Goal: Find specific page/section: Find specific page/section

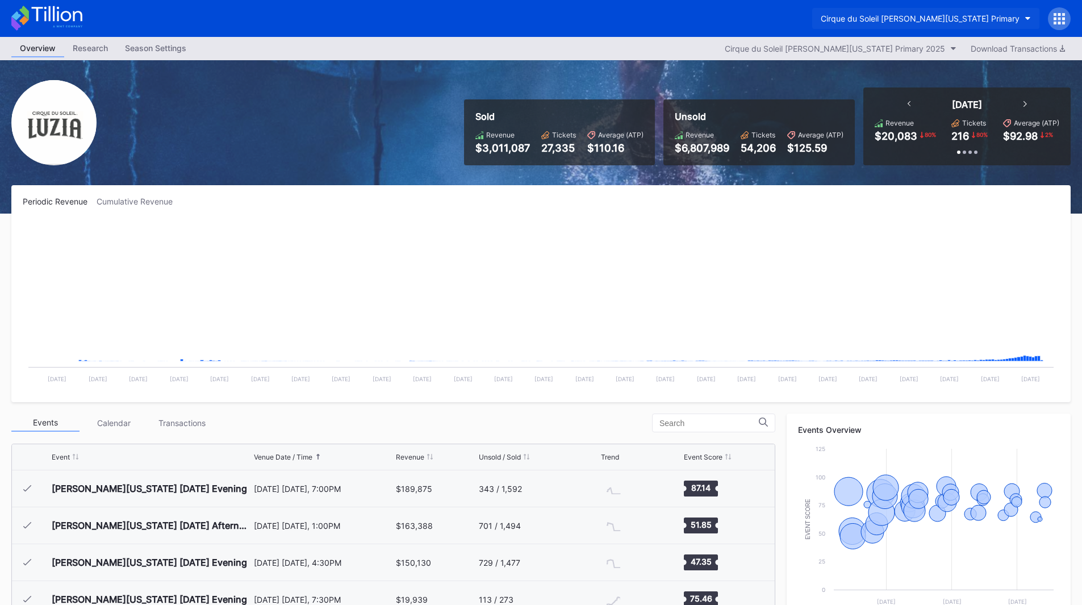
scroll to position [185, 0]
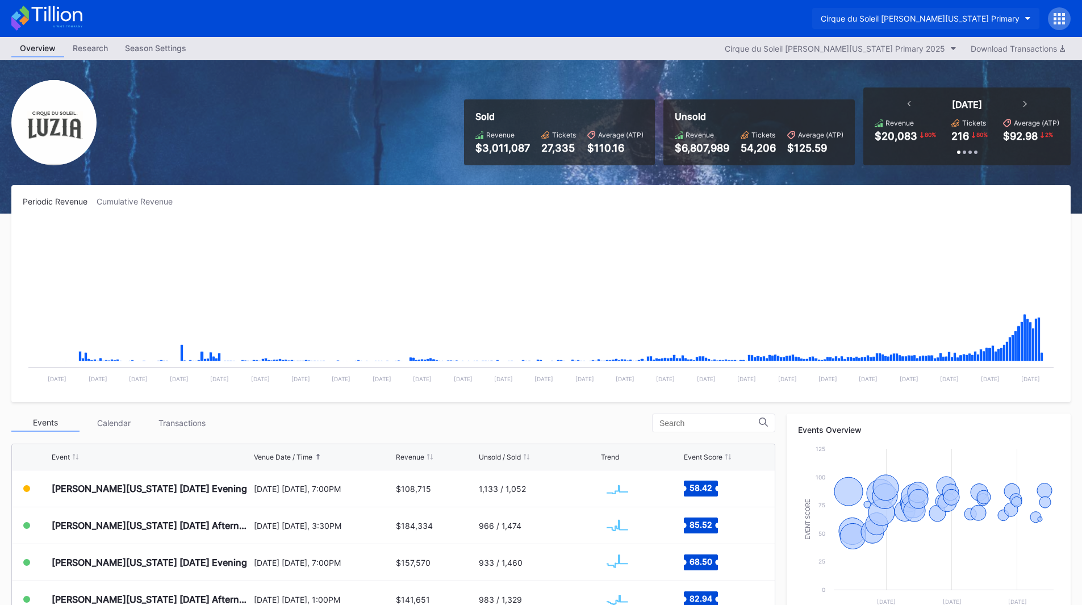
click at [976, 23] on div "Cirque du Soleil [PERSON_NAME][US_STATE] Primary" at bounding box center [919, 19] width 199 height 10
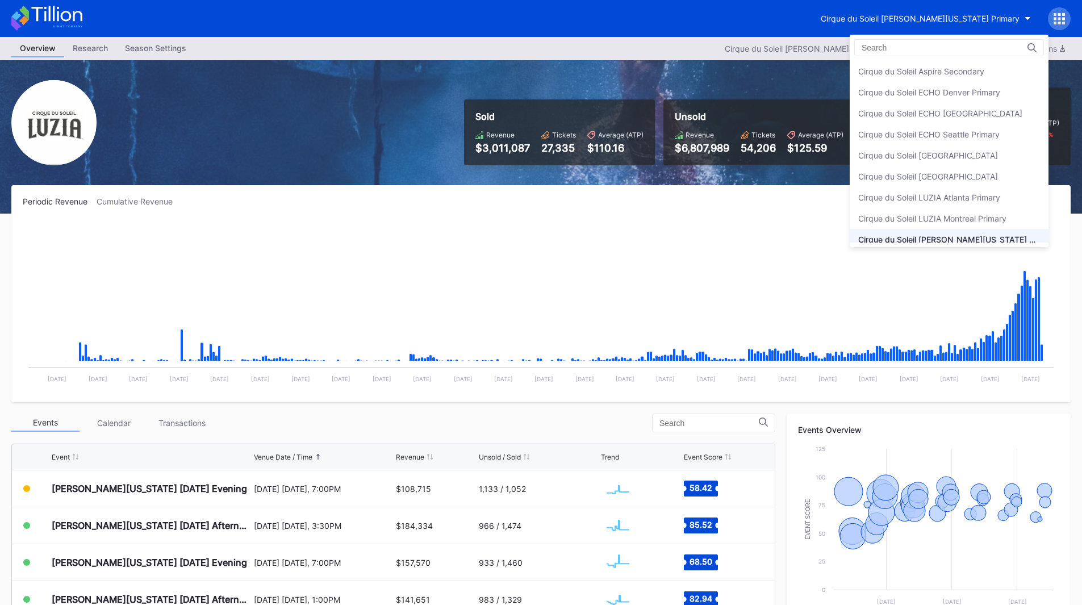
scroll to position [28, 0]
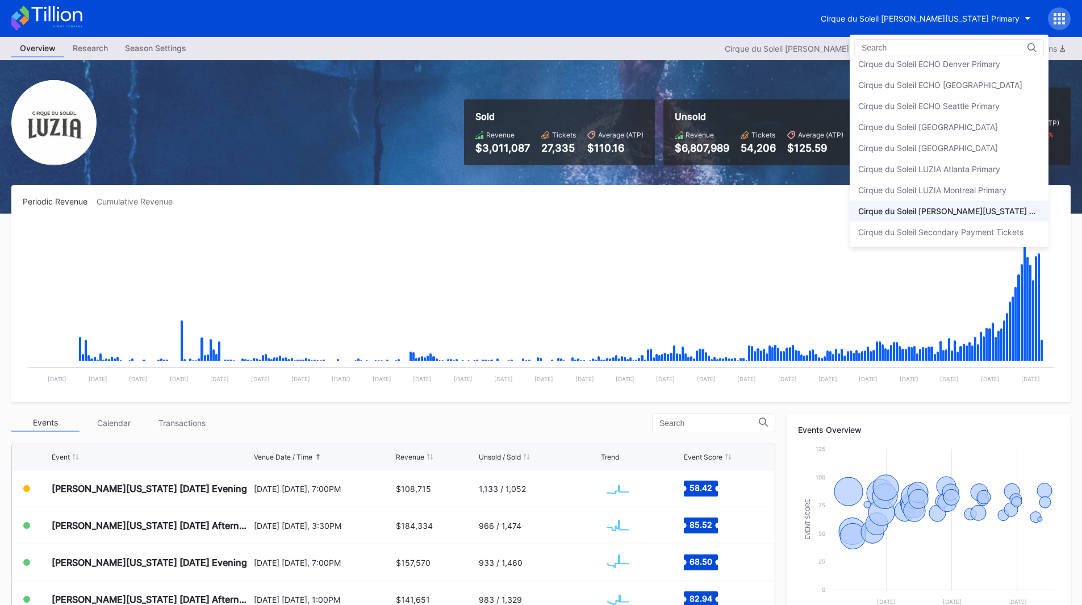
click at [939, 209] on div "Cirque du Soleil [PERSON_NAME][US_STATE] Primary" at bounding box center [949, 211] width 182 height 10
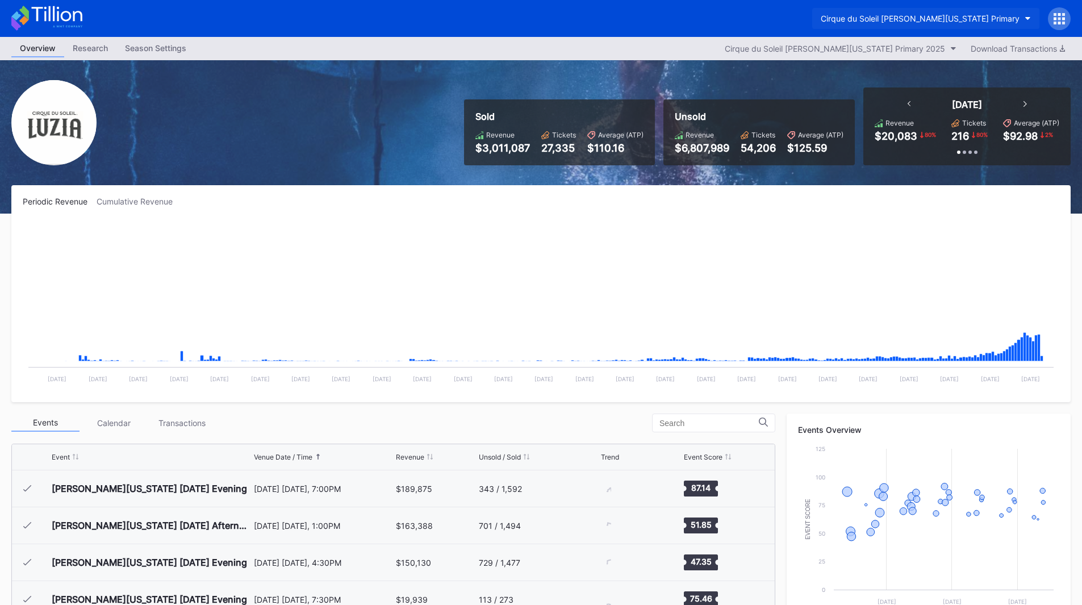
scroll to position [185, 0]
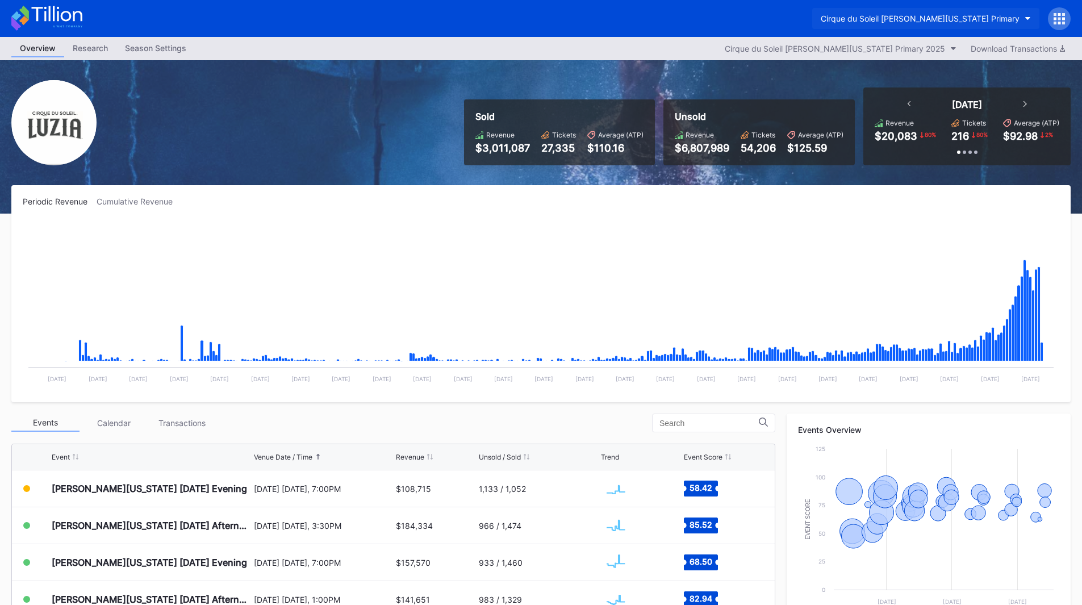
click at [949, 17] on div "Cirque du Soleil [PERSON_NAME][US_STATE] Primary" at bounding box center [919, 19] width 199 height 10
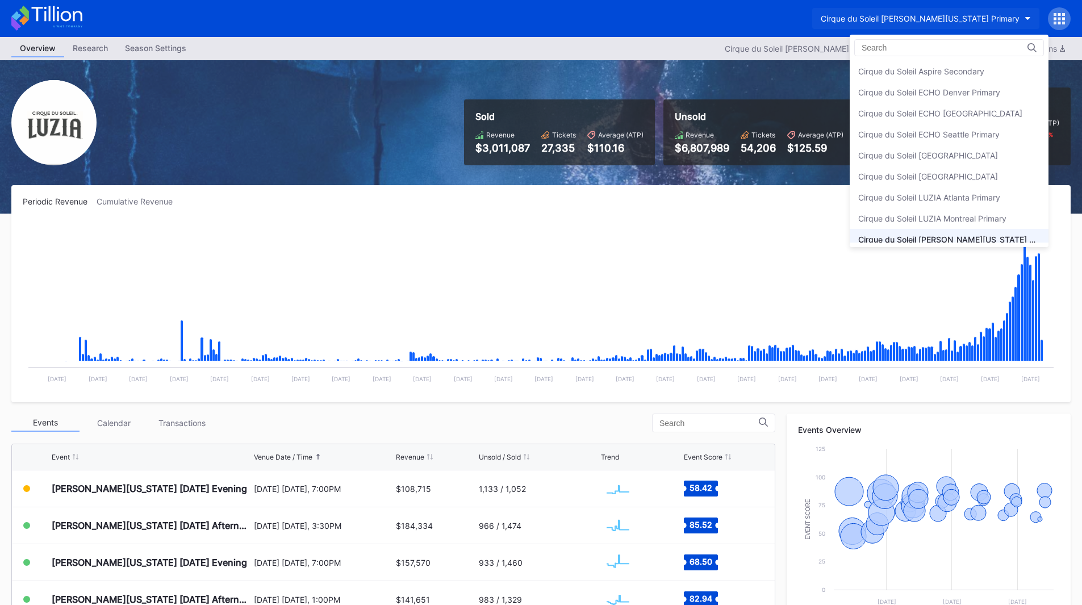
scroll to position [28, 0]
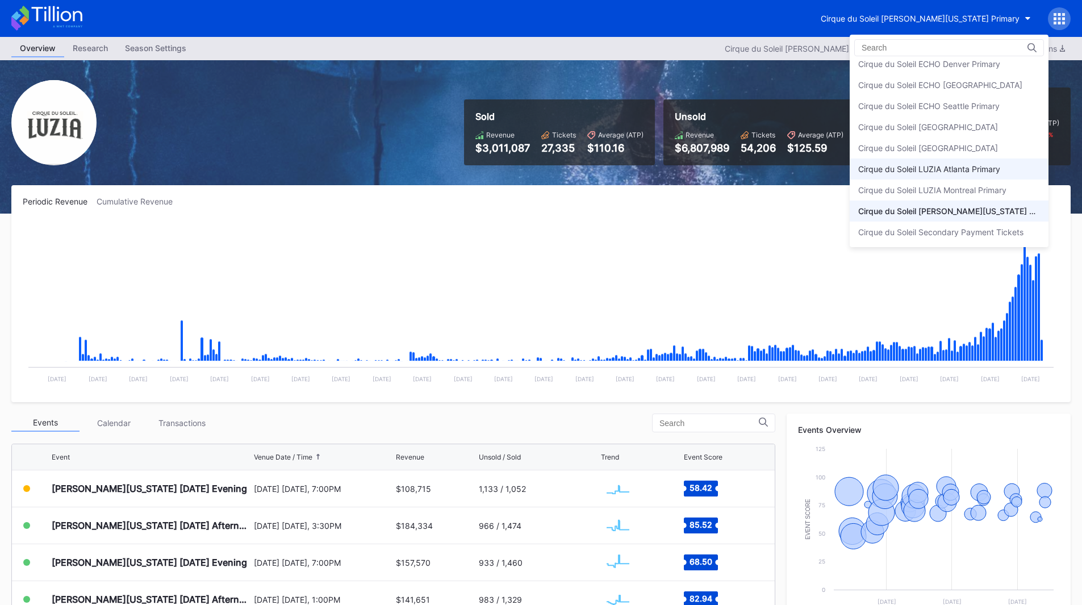
click at [983, 173] on div "Cirque du Soleil LUZIA Atlanta Primary" at bounding box center [929, 169] width 142 height 10
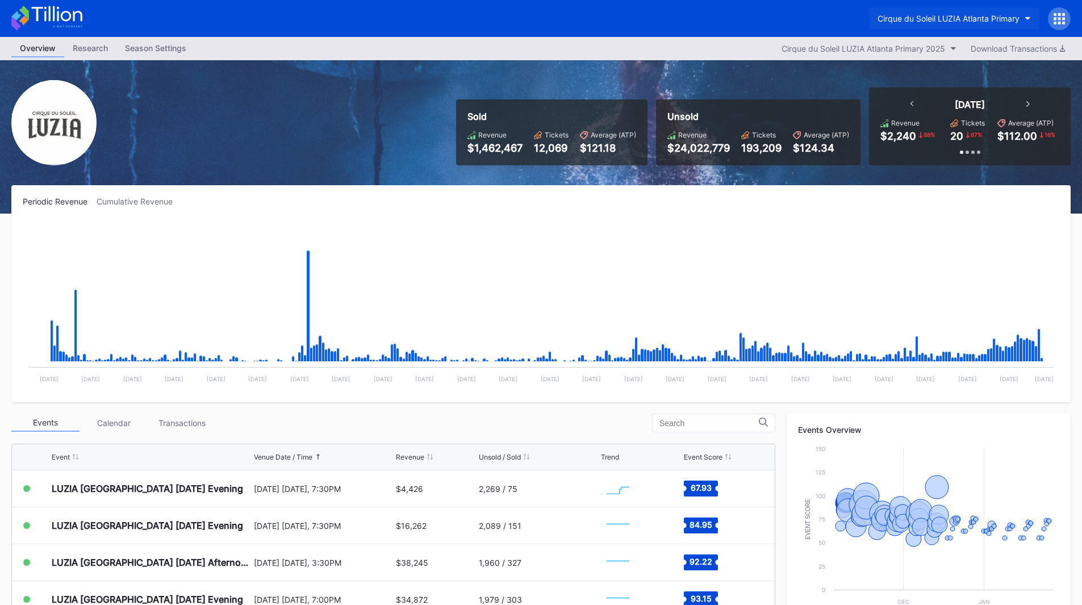
click at [937, 16] on div "Cirque du Soleil LUZIA Atlanta Primary" at bounding box center [948, 19] width 142 height 10
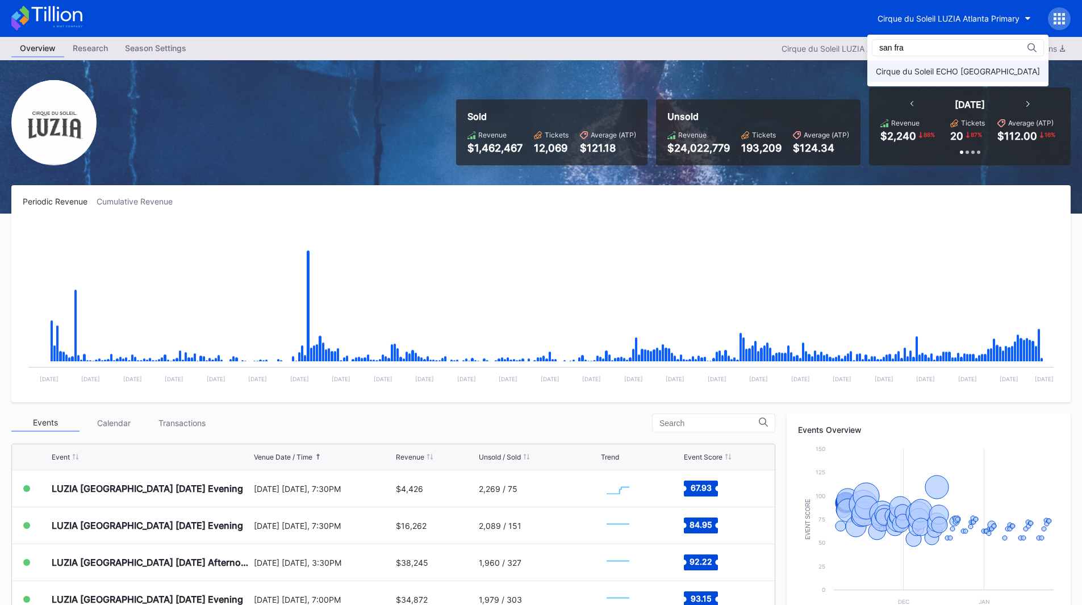
type input "san fra"
click at [927, 70] on div "Cirque du Soleil ECHO [GEOGRAPHIC_DATA]" at bounding box center [957, 71] width 164 height 10
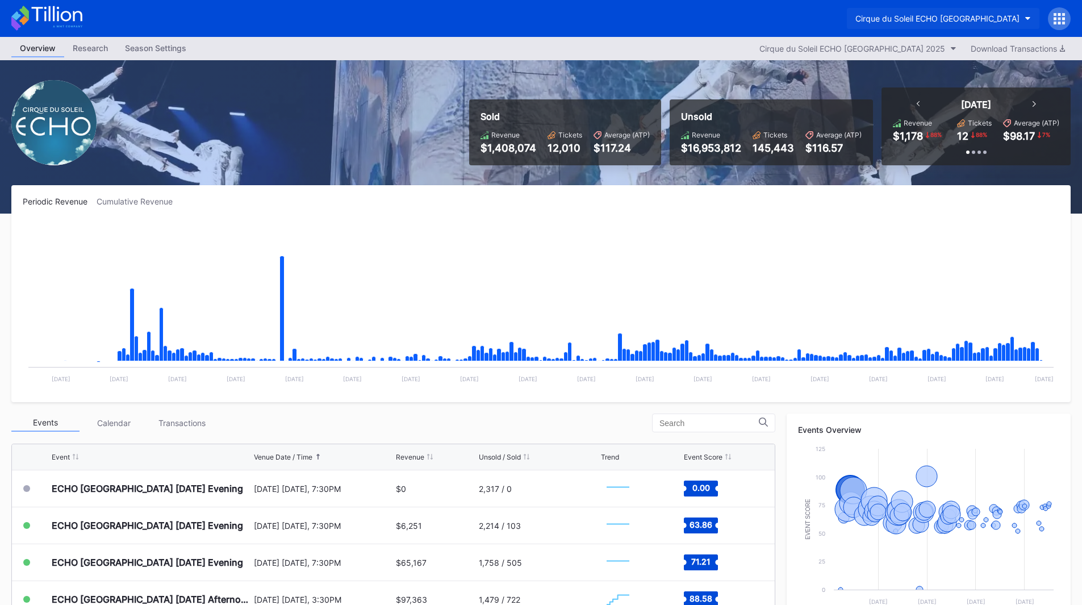
click at [945, 22] on div "Cirque du Soleil ECHO [GEOGRAPHIC_DATA]" at bounding box center [937, 19] width 164 height 10
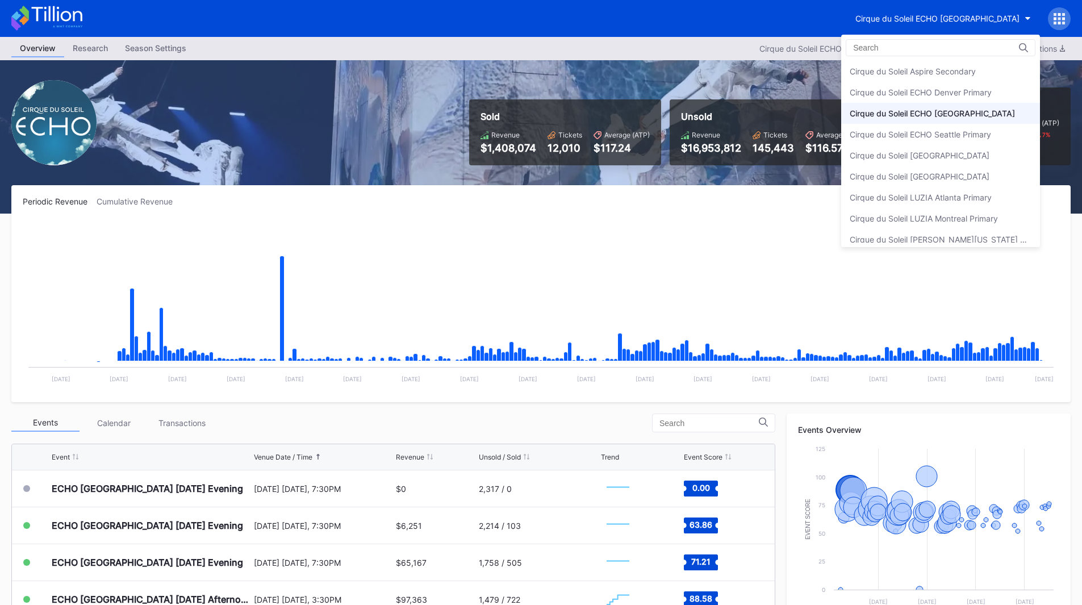
scroll to position [28, 0]
